Goal: Information Seeking & Learning: Check status

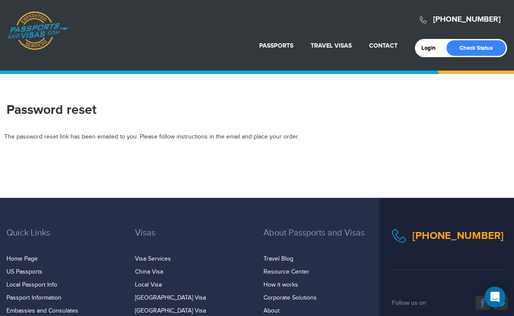
click at [174, 96] on section "Password reset" at bounding box center [257, 110] width 514 height 46
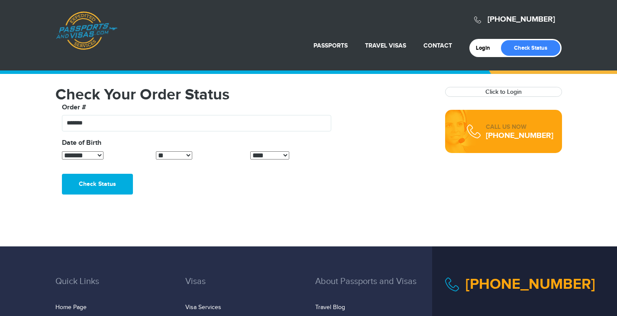
select select "*"
select select "**"
select select "****"
